Goal: Task Accomplishment & Management: Use online tool/utility

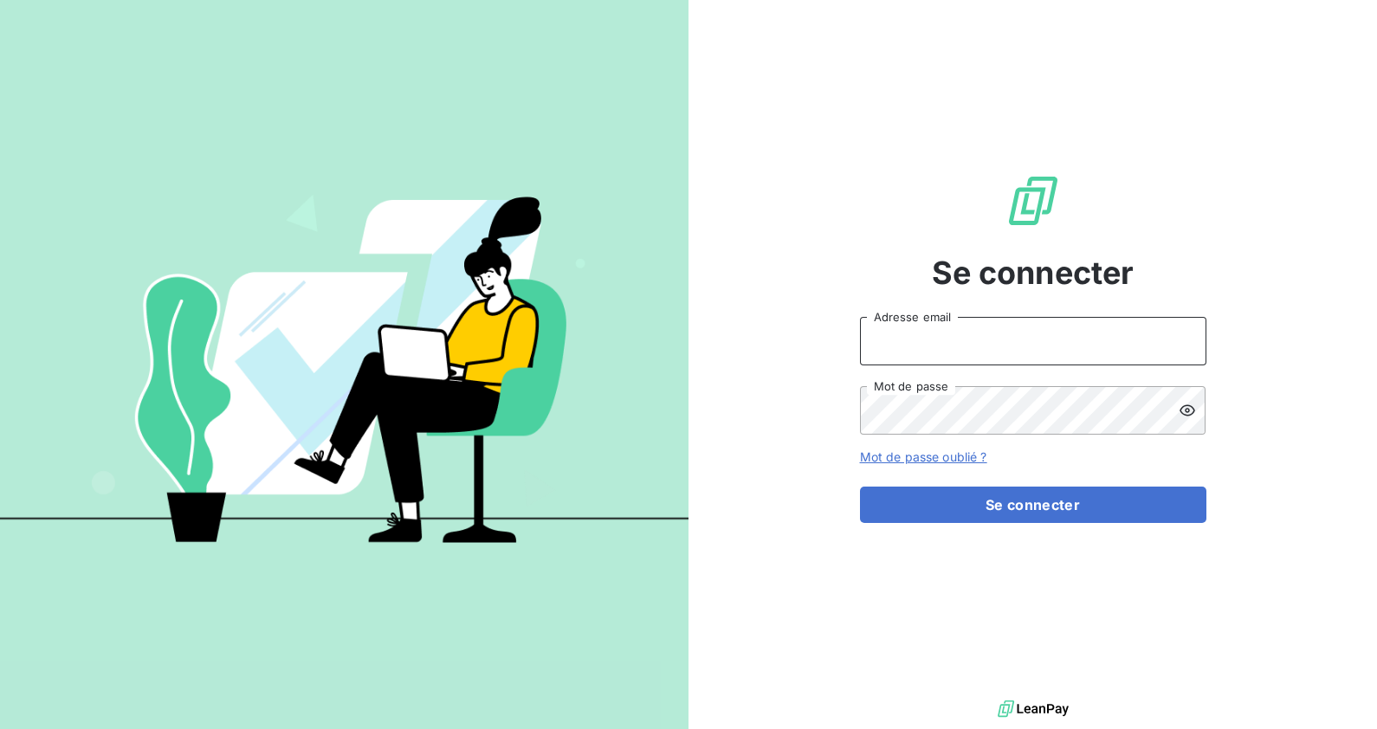
type input "[EMAIL_ADDRESS][DOMAIN_NAME]"
click at [1052, 522] on button "Se connecter" at bounding box center [1033, 505] width 346 height 36
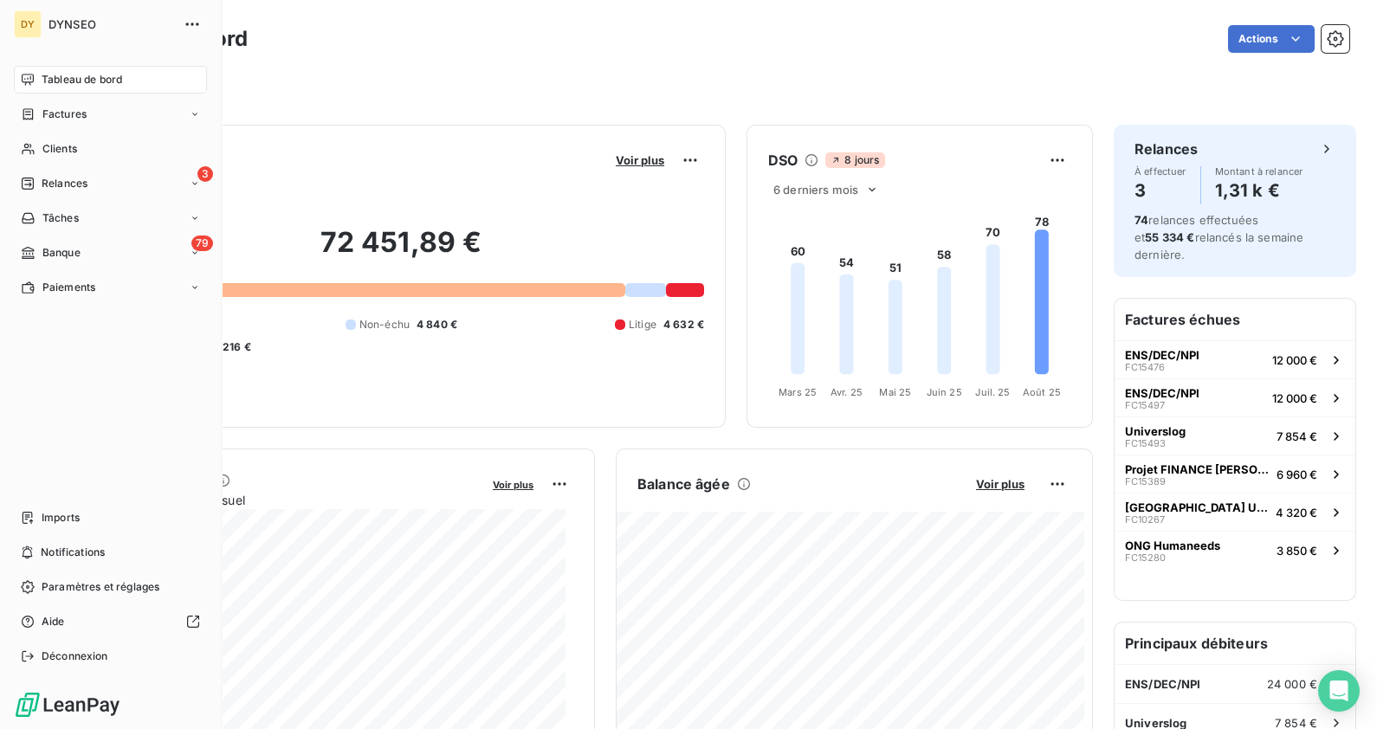
click at [87, 242] on div "79 Banque" at bounding box center [110, 253] width 193 height 28
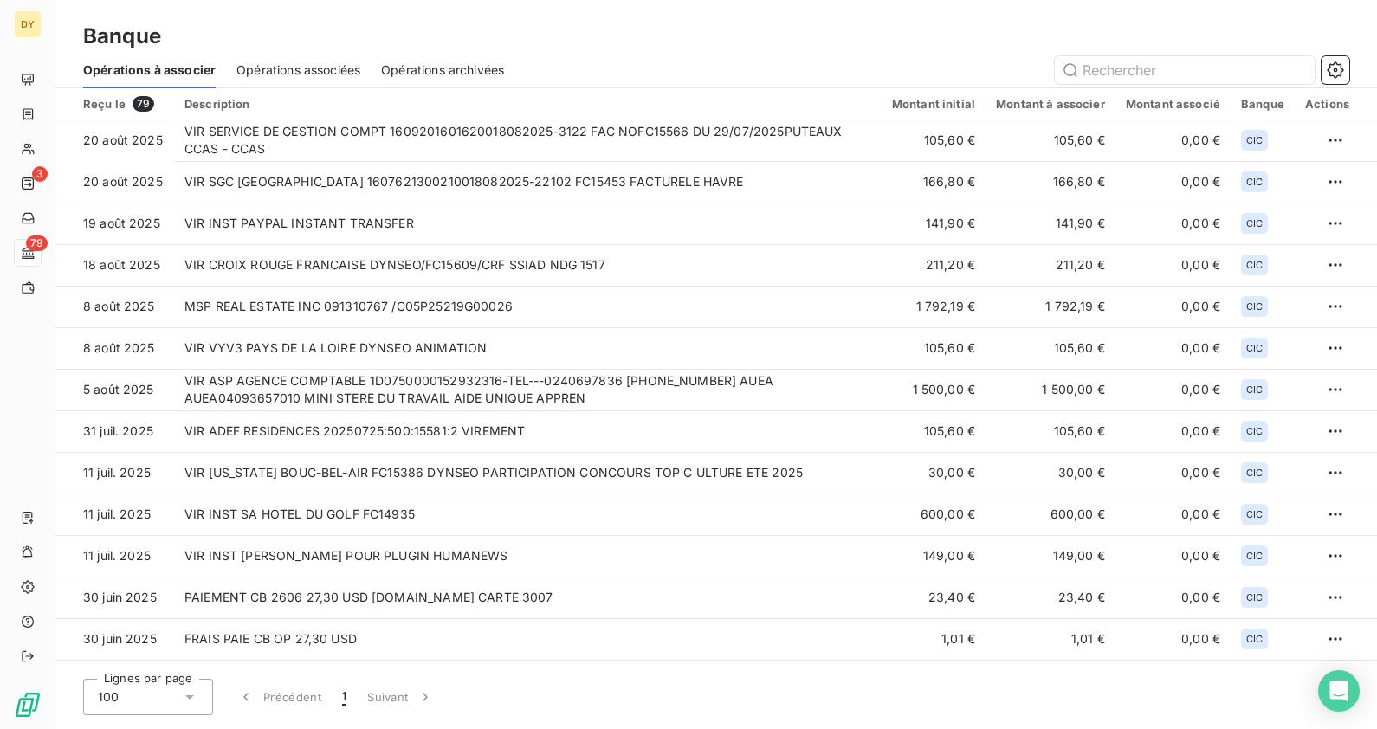
click at [267, 69] on span "Opérations associées" at bounding box center [298, 69] width 124 height 17
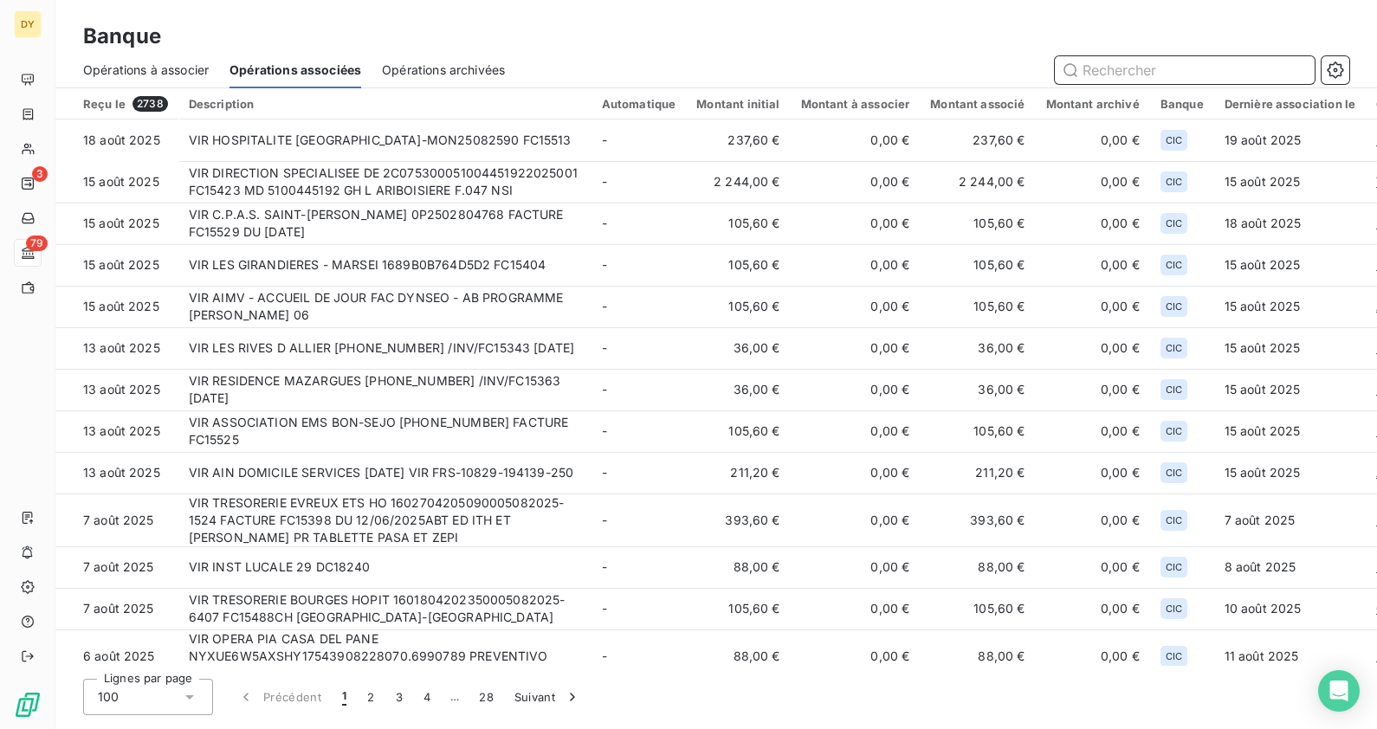
click at [180, 56] on div "Opérations à associer" at bounding box center [146, 70] width 126 height 36
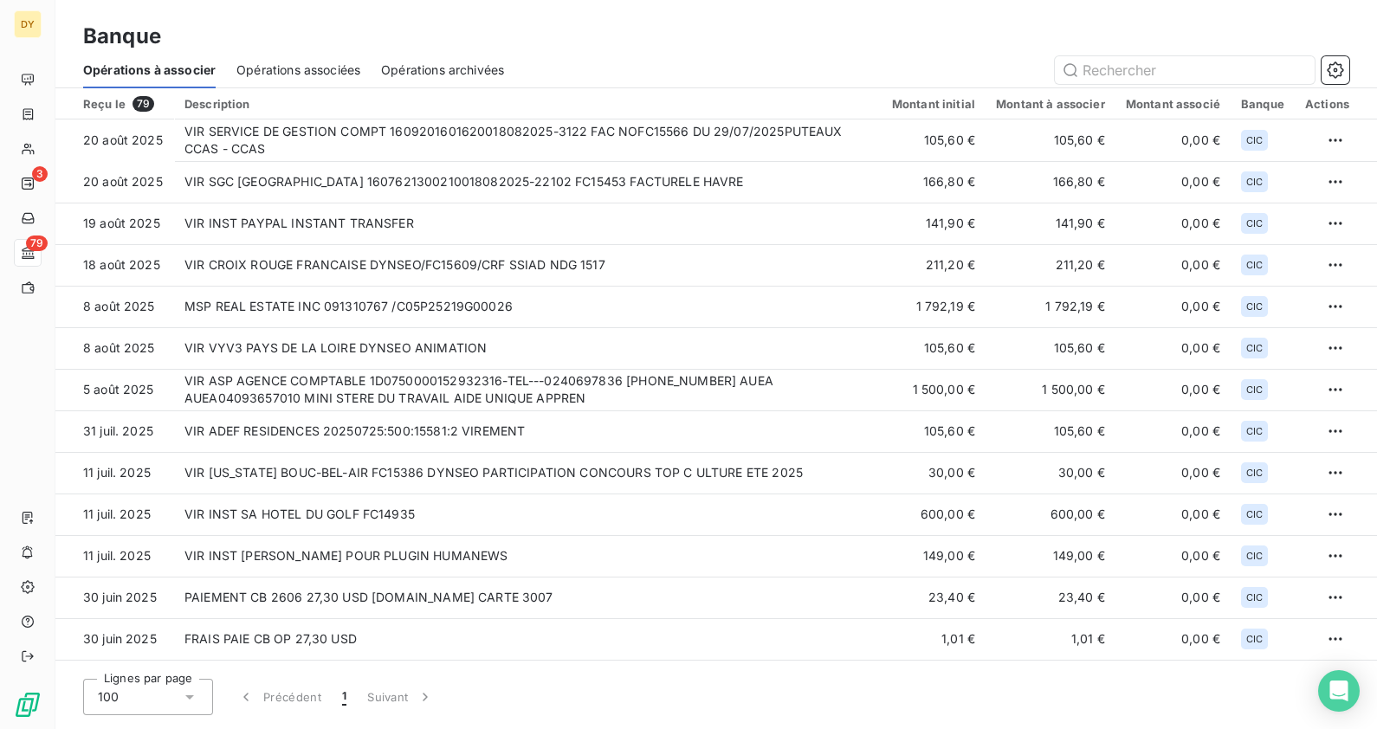
click at [445, 138] on td "VIR SERVICE DE GESTION COMPT 1609201601620018082025-3122 FAC NOFC15566 DU 29/07…" at bounding box center [528, 141] width 708 height 42
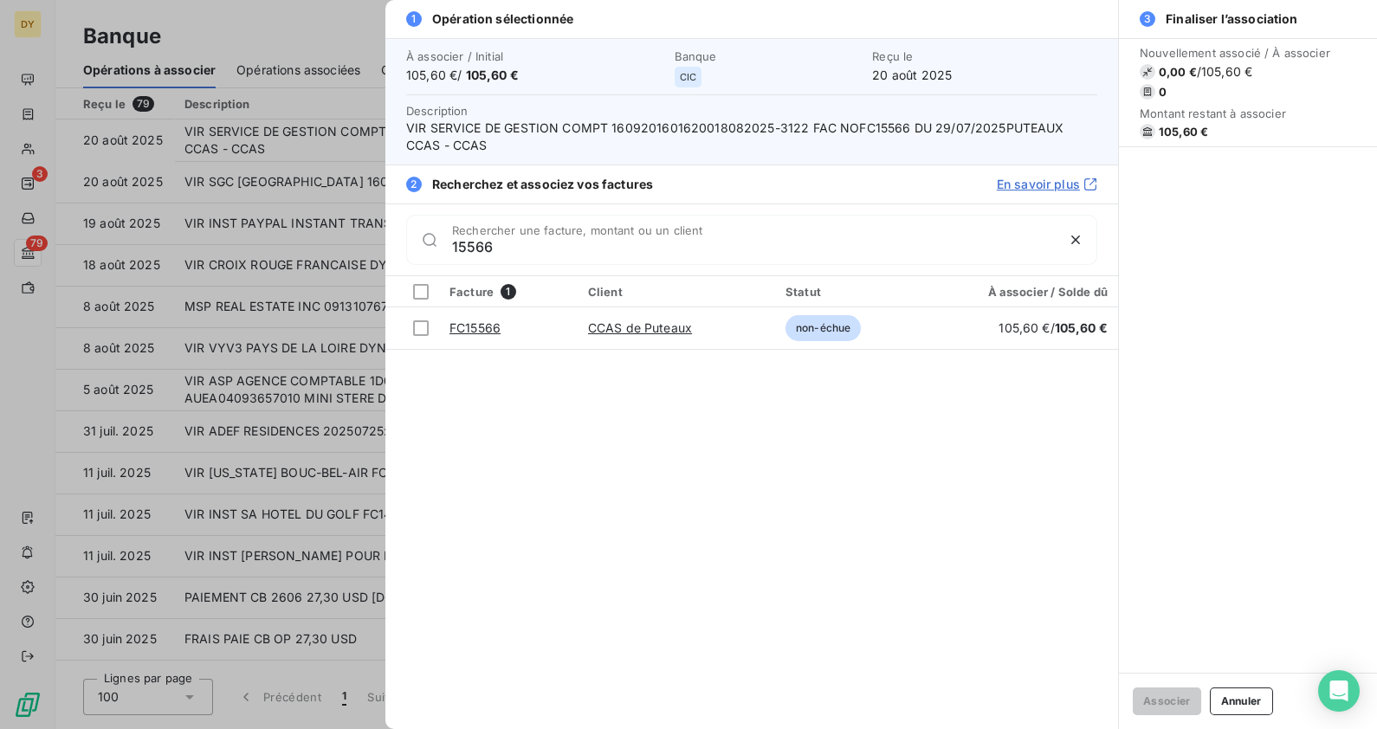
type input "15566"
click at [423, 325] on div at bounding box center [421, 328] width 16 height 16
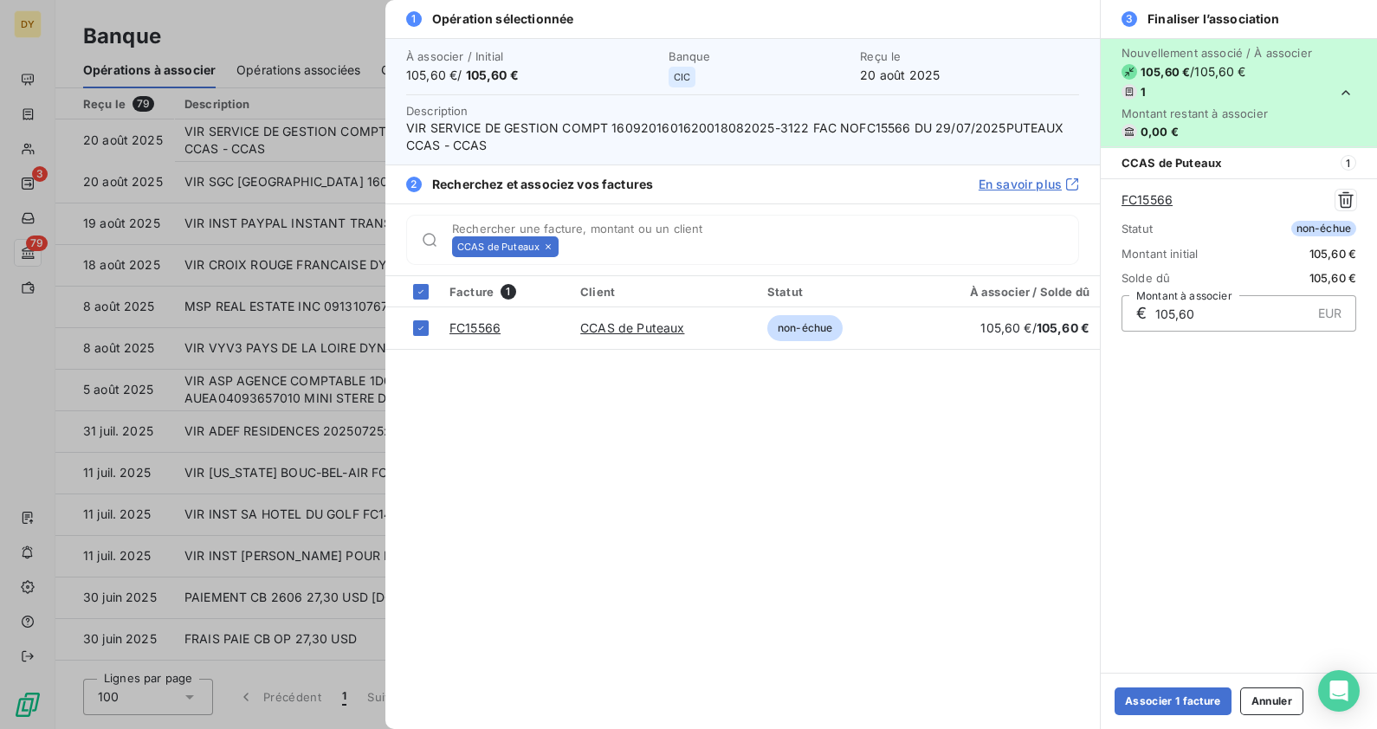
click at [1192, 693] on button "Associer 1 facture" at bounding box center [1173, 702] width 117 height 28
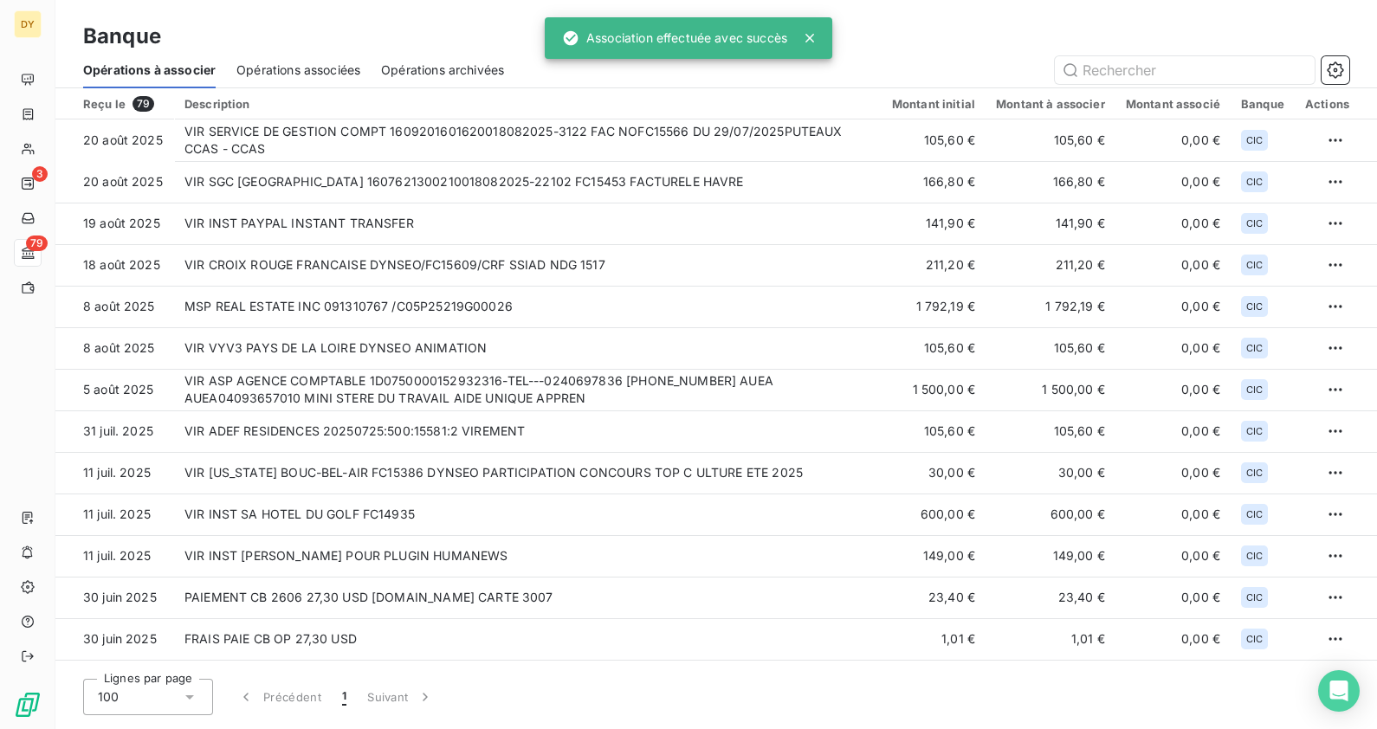
click at [528, 190] on td "VIR SGC [GEOGRAPHIC_DATA] 1607621300210018082025-22102 FC15453 FACTURELE HAVRE" at bounding box center [528, 182] width 708 height 42
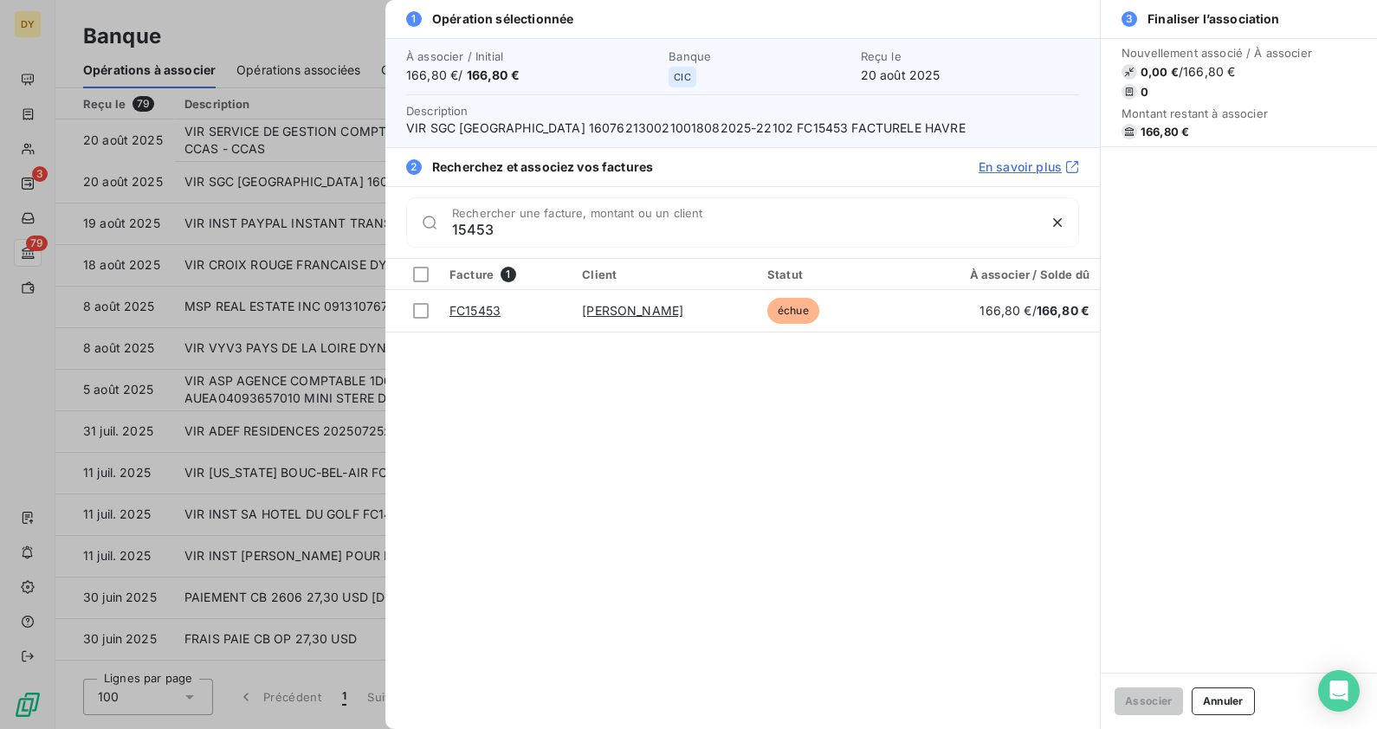
type input "15453"
click at [429, 315] on td at bounding box center [412, 311] width 54 height 42
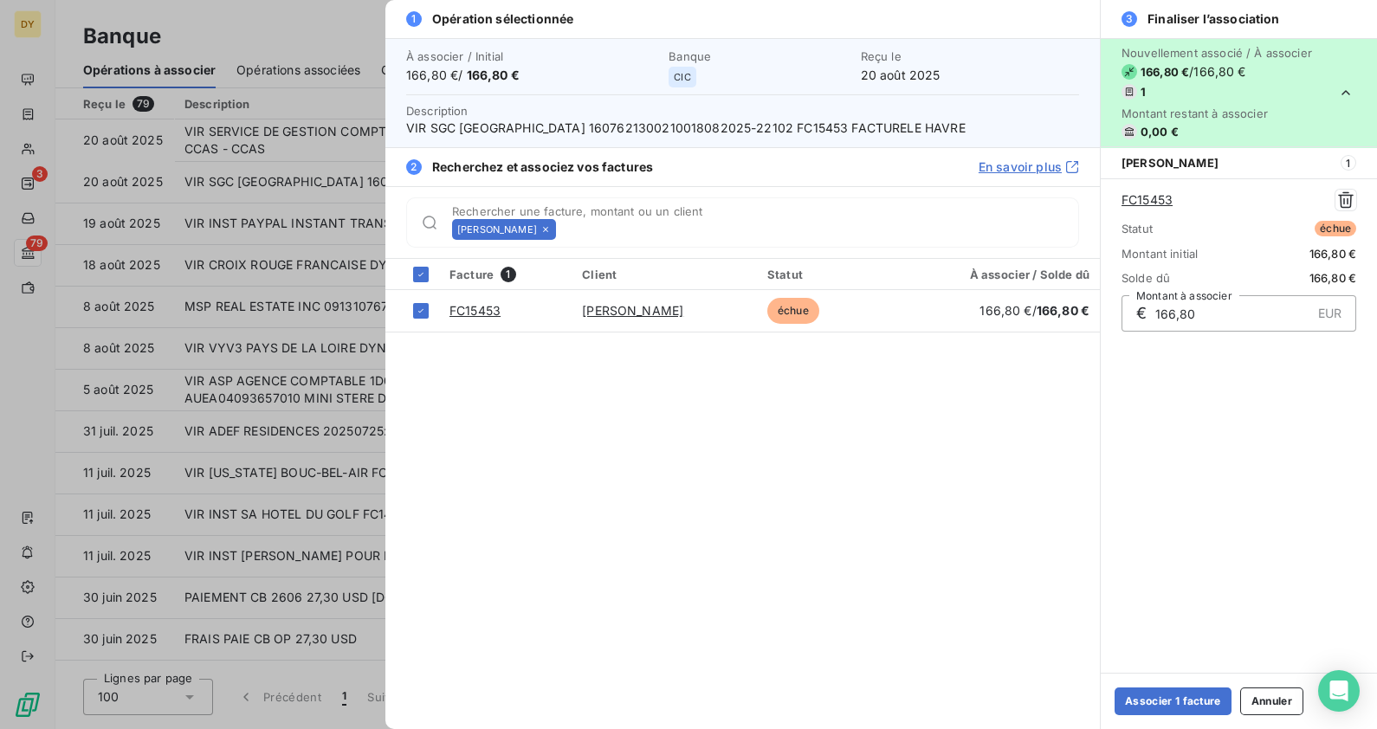
click at [1152, 693] on button "Associer 1 facture" at bounding box center [1173, 702] width 117 height 28
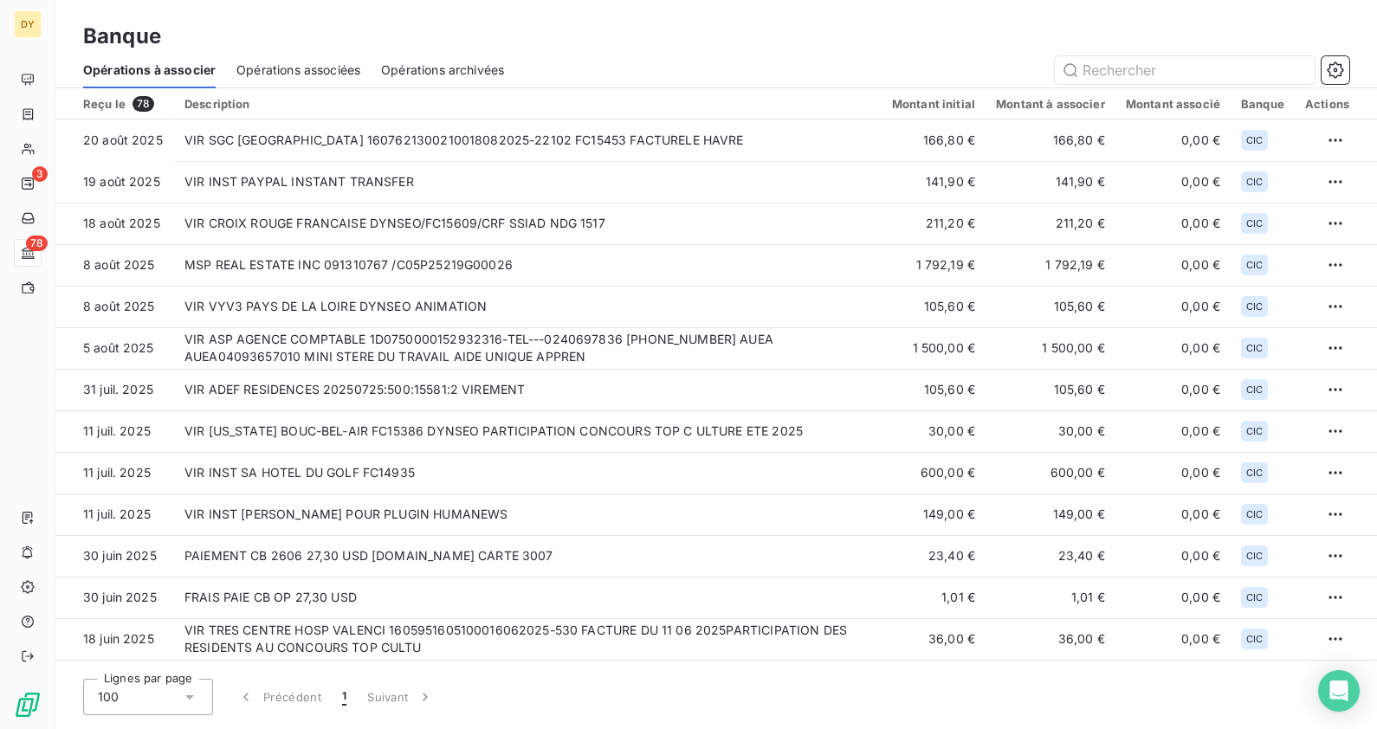
click at [611, 233] on td "VIR CROIX ROUGE FRANCAISE DYNSEO/FC15609/CRF SSIAD NDG 1517" at bounding box center [528, 224] width 708 height 42
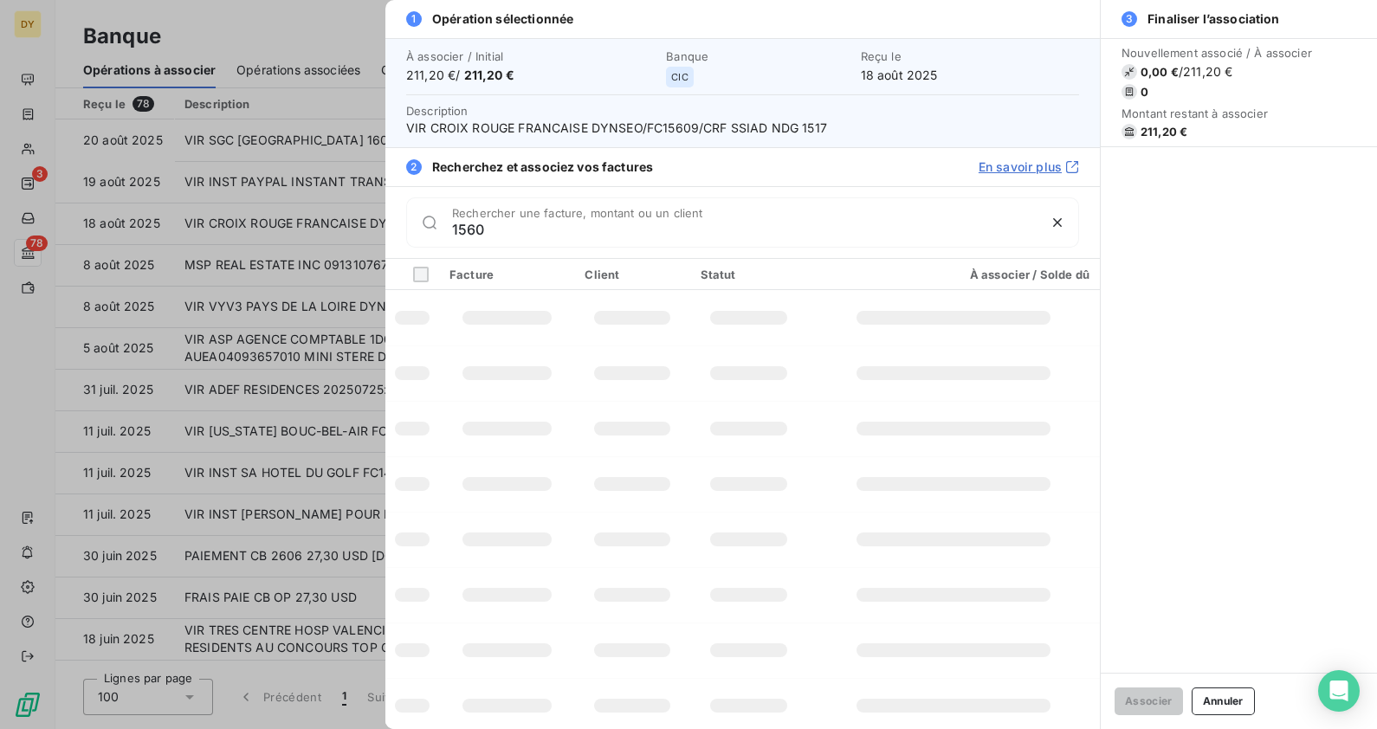
type input "15609"
